Goal: Task Accomplishment & Management: Manage account settings

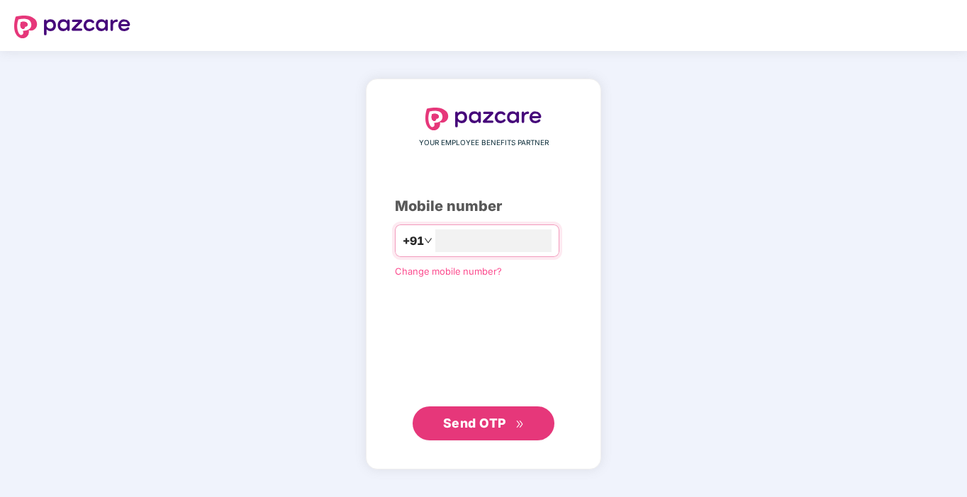
type input "**********"
click at [474, 422] on span "Send OTP" at bounding box center [474, 422] width 63 height 15
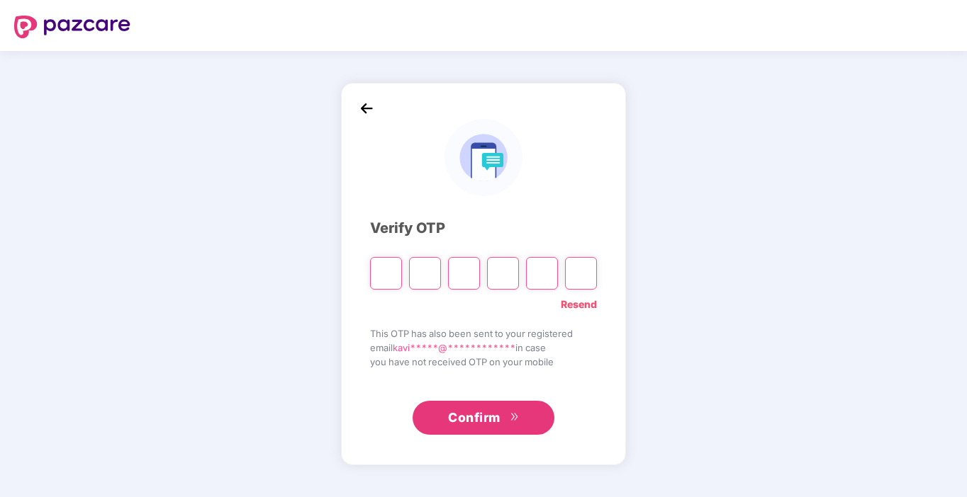
type input "*"
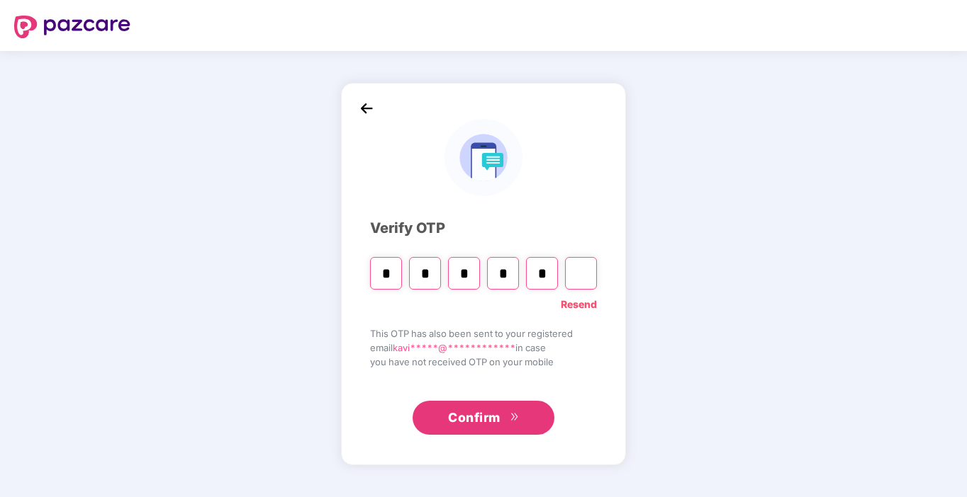
type input "*"
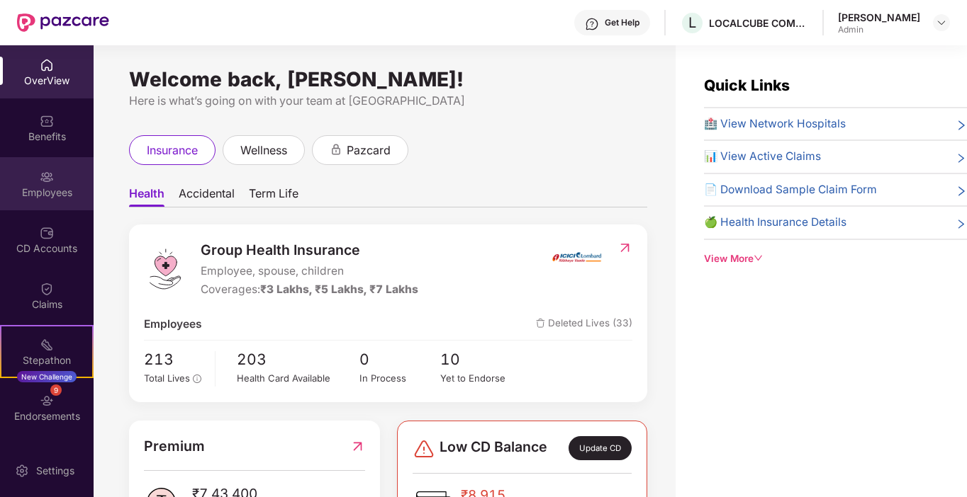
click at [50, 175] on img at bounding box center [47, 177] width 14 height 14
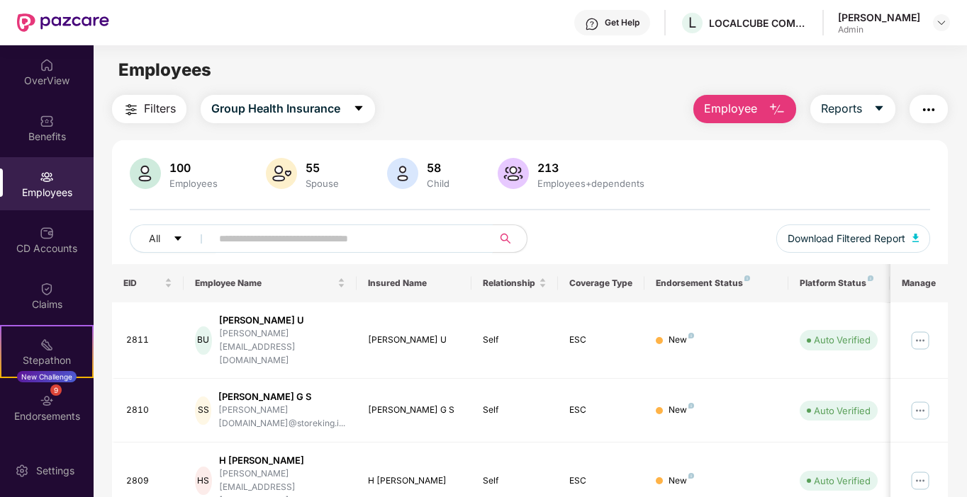
click at [281, 243] on input "text" at bounding box center [346, 238] width 254 height 21
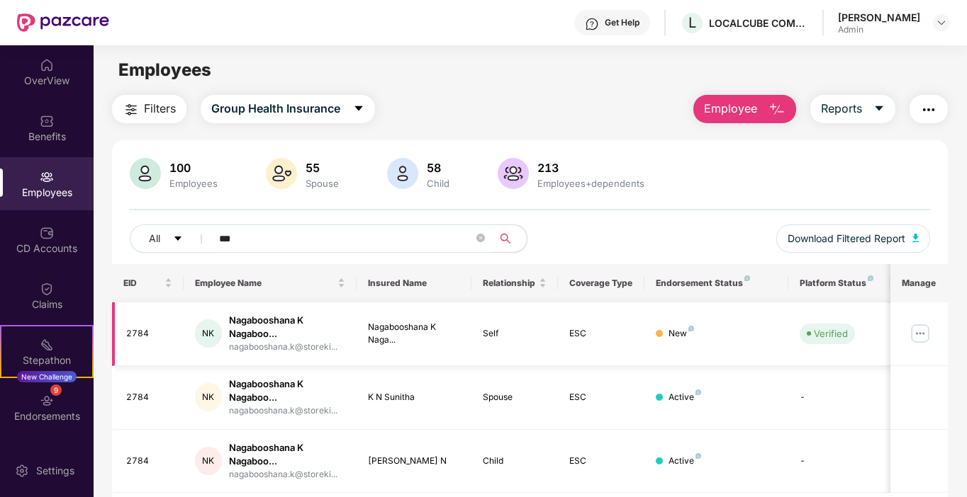
type input "***"
click at [919, 335] on img at bounding box center [920, 333] width 23 height 23
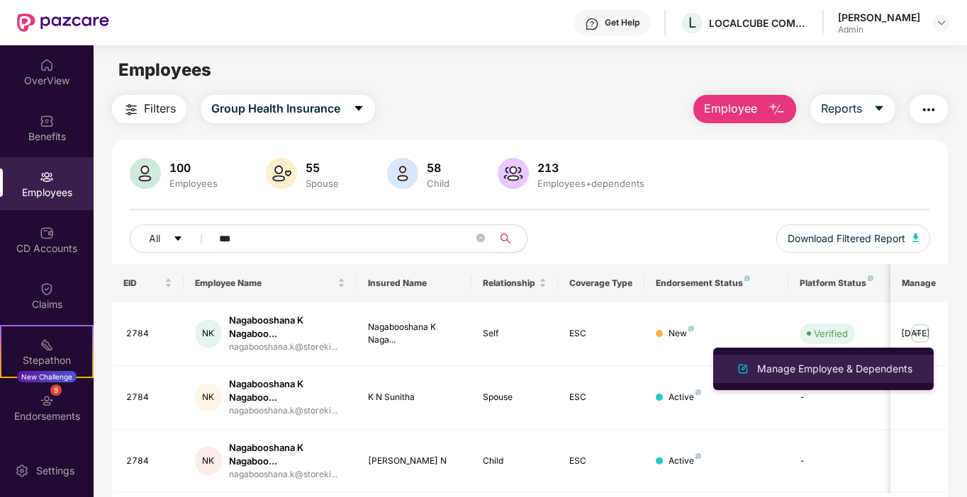
click at [795, 365] on div "Manage Employee & Dependents" at bounding box center [834, 369] width 161 height 16
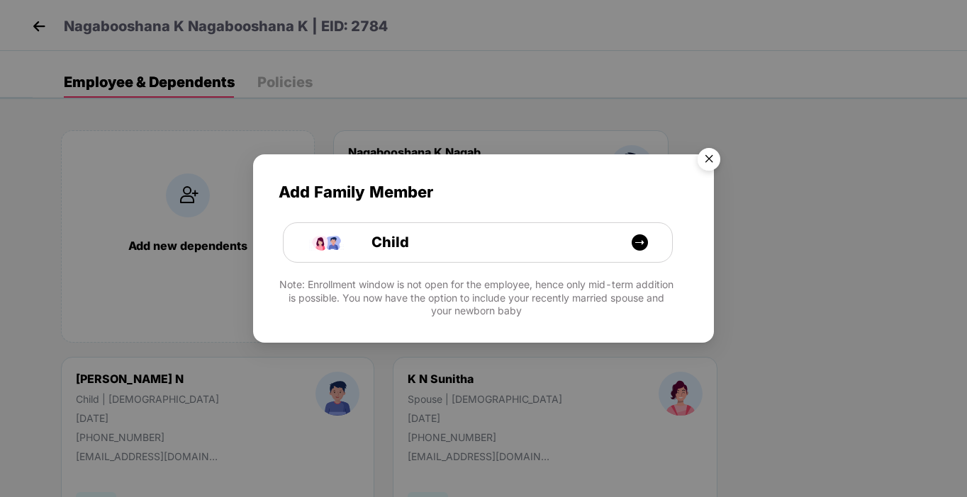
click at [707, 158] on img "Close" at bounding box center [709, 162] width 40 height 40
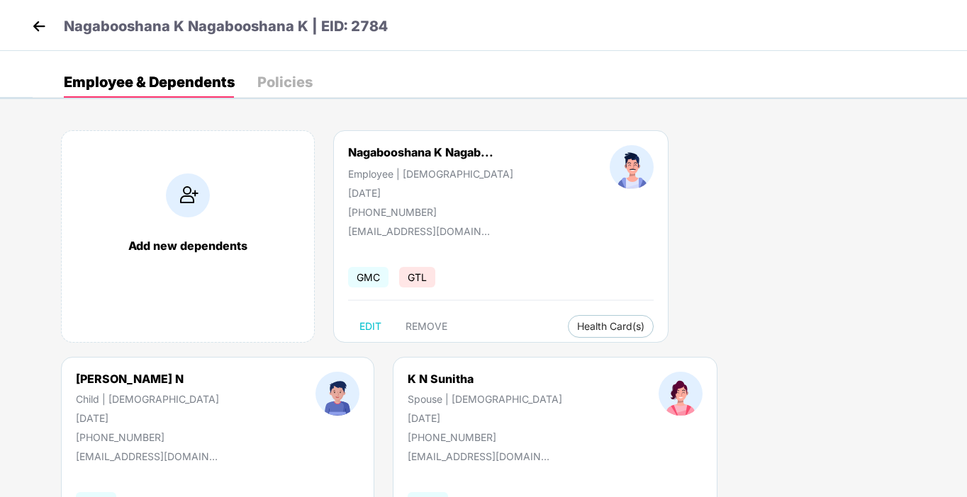
click at [289, 89] on div "Policies" at bounding box center [284, 82] width 55 height 14
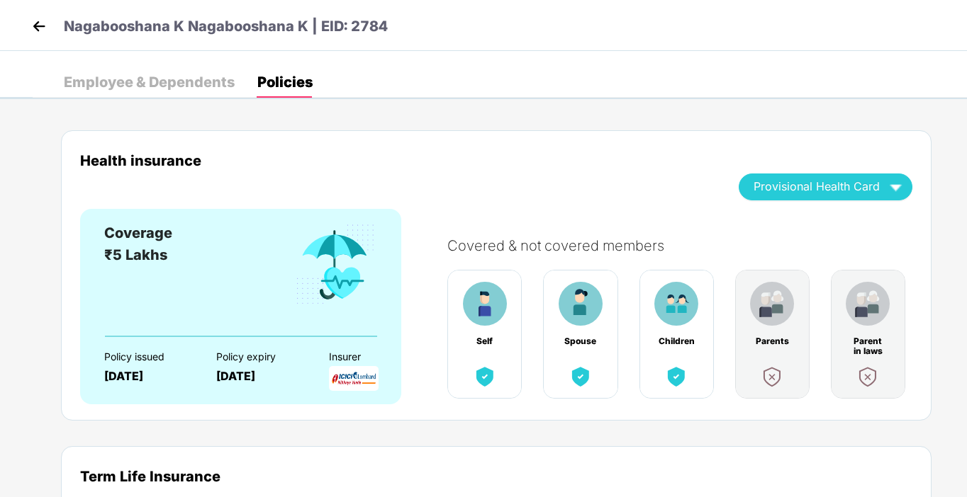
click at [34, 17] on img at bounding box center [38, 26] width 21 height 21
